Goal: Transaction & Acquisition: Purchase product/service

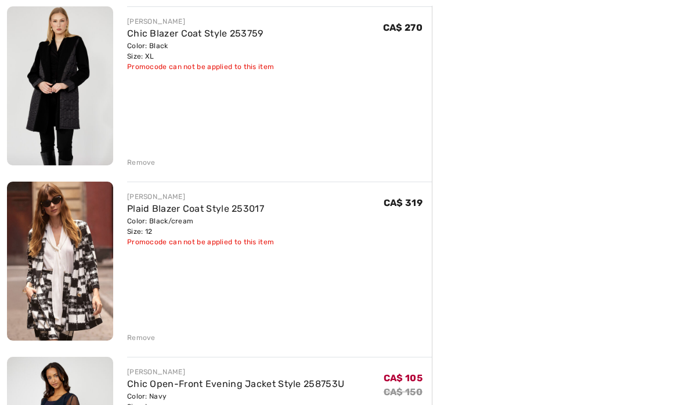
scroll to position [322, 0]
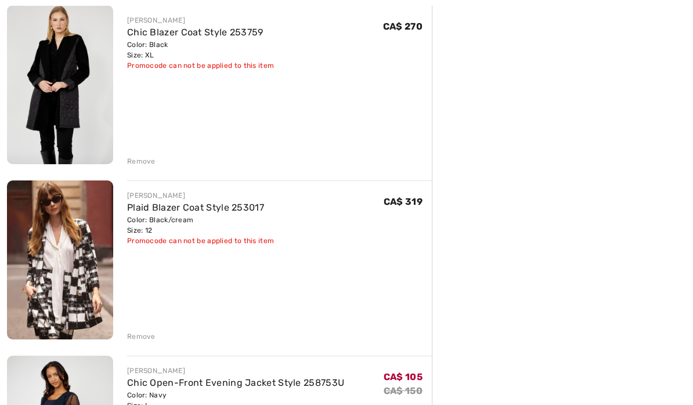
click at [142, 332] on div "Remove" at bounding box center [141, 336] width 28 height 10
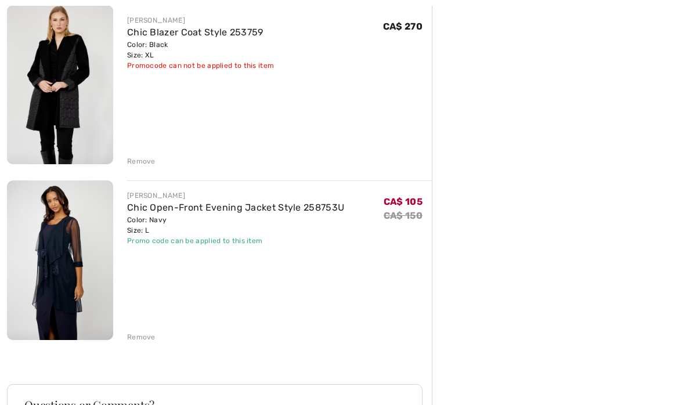
click at [144, 159] on div "Remove" at bounding box center [141, 161] width 28 height 10
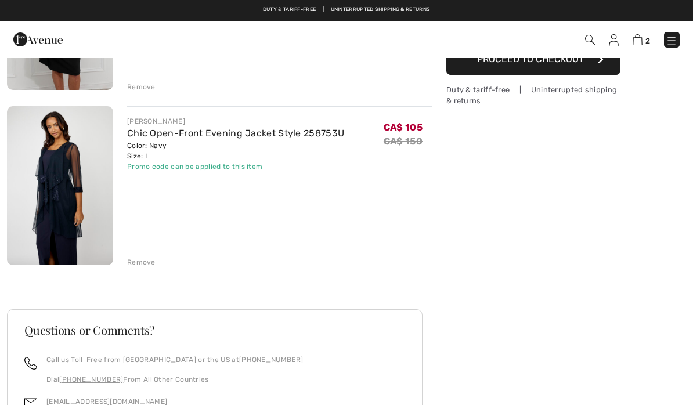
scroll to position [0, 0]
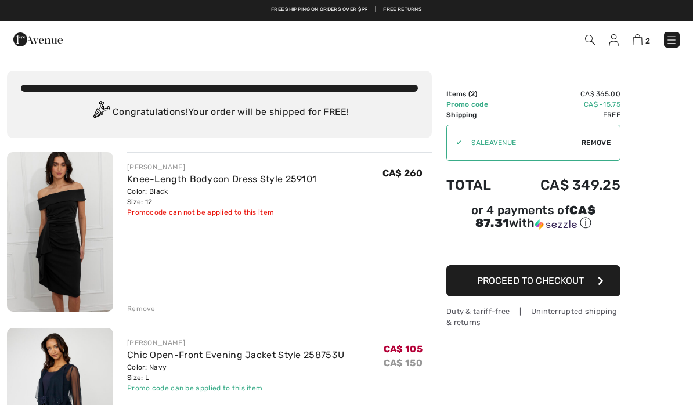
click at [671, 42] on img at bounding box center [671, 40] width 12 height 12
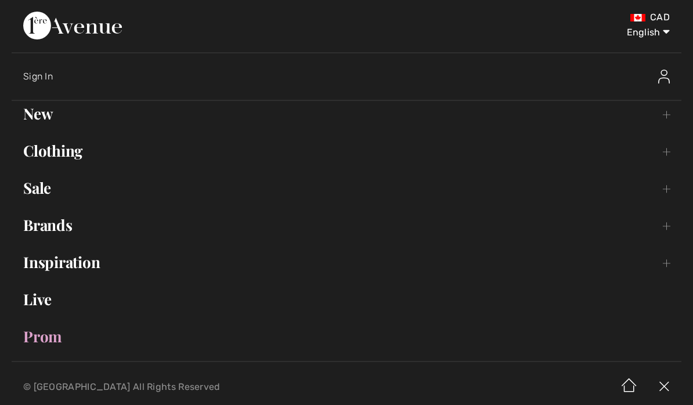
click at [45, 189] on link "Sale Toggle submenu" at bounding box center [346, 188] width 669 height 26
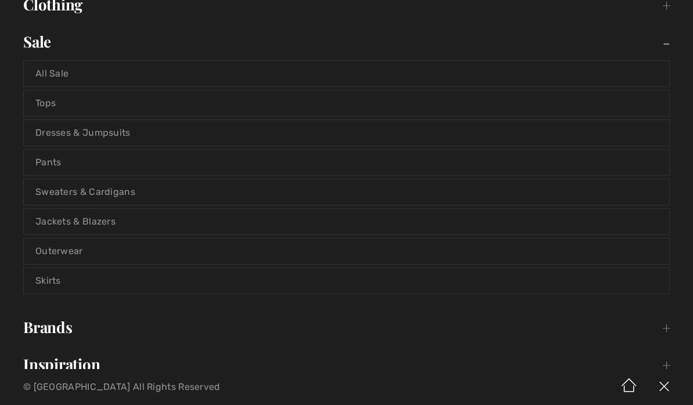
scroll to position [148, 0]
click at [68, 242] on link "Outerwear" at bounding box center [346, 250] width 645 height 26
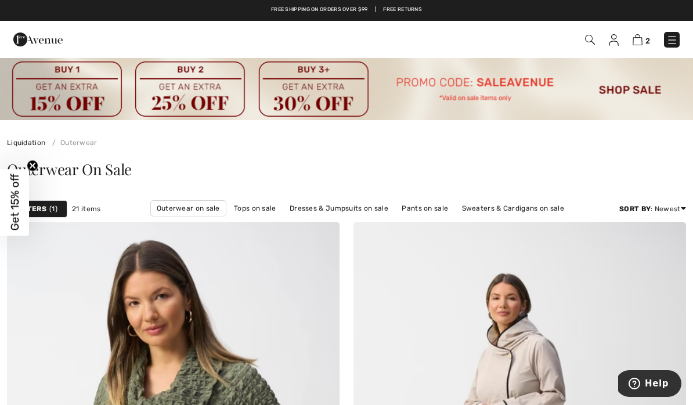
click at [671, 39] on img at bounding box center [672, 40] width 12 height 12
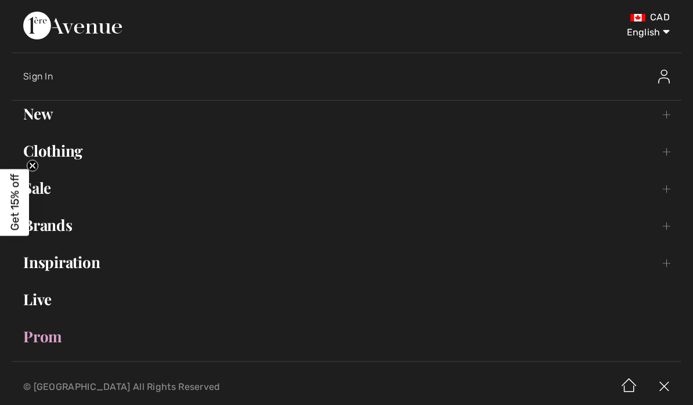
click at [58, 200] on link "Sale Toggle submenu" at bounding box center [346, 188] width 669 height 26
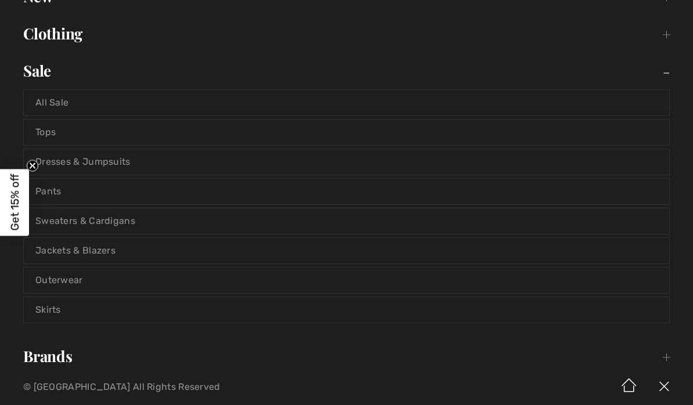
scroll to position [119, 0]
click at [59, 313] on link "Skirts" at bounding box center [346, 308] width 645 height 26
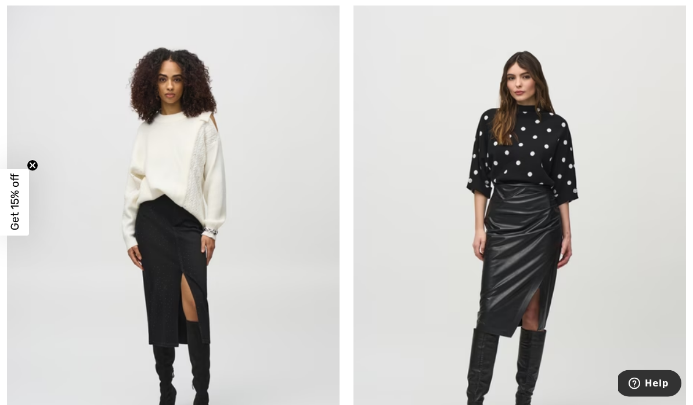
scroll to position [6444, 0]
click at [532, 237] on img at bounding box center [519, 241] width 332 height 499
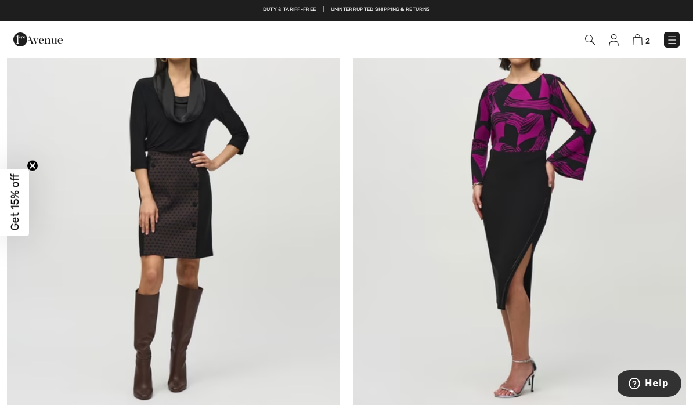
scroll to position [5911, 0]
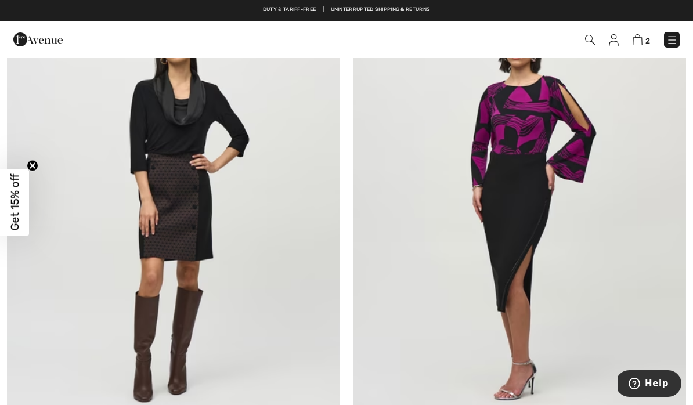
click at [534, 194] on img at bounding box center [519, 207] width 332 height 499
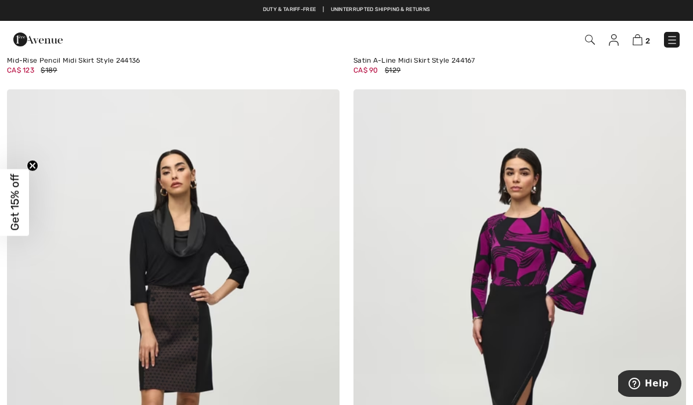
click at [673, 35] on img at bounding box center [672, 40] width 12 height 12
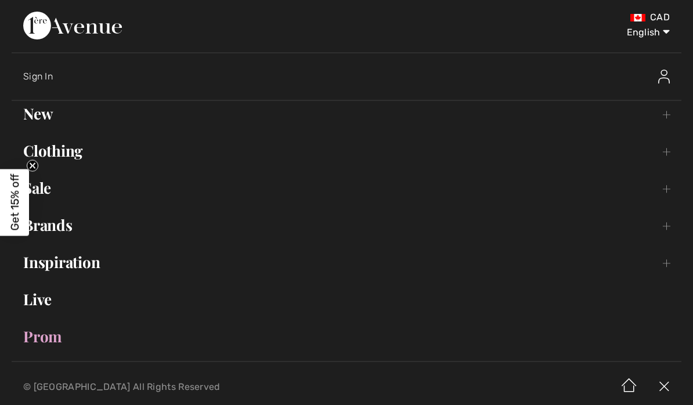
click at [57, 186] on link "Sale Toggle submenu" at bounding box center [346, 188] width 669 height 26
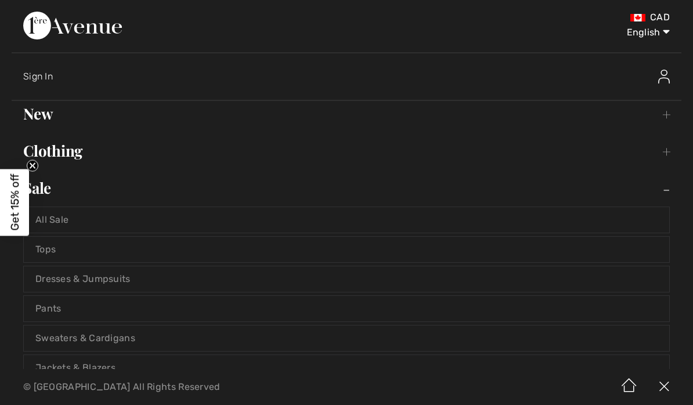
click at [118, 276] on link "Dresses & Jumpsuits" at bounding box center [346, 279] width 645 height 26
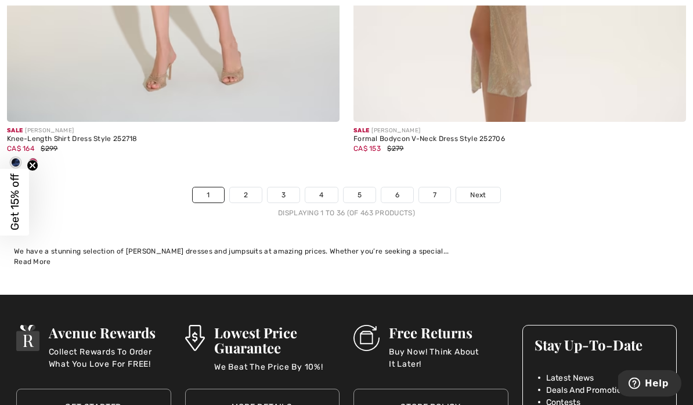
scroll to position [10471, 0]
click at [488, 187] on link "Next" at bounding box center [478, 194] width 44 height 15
